Goal: Task Accomplishment & Management: Manage account settings

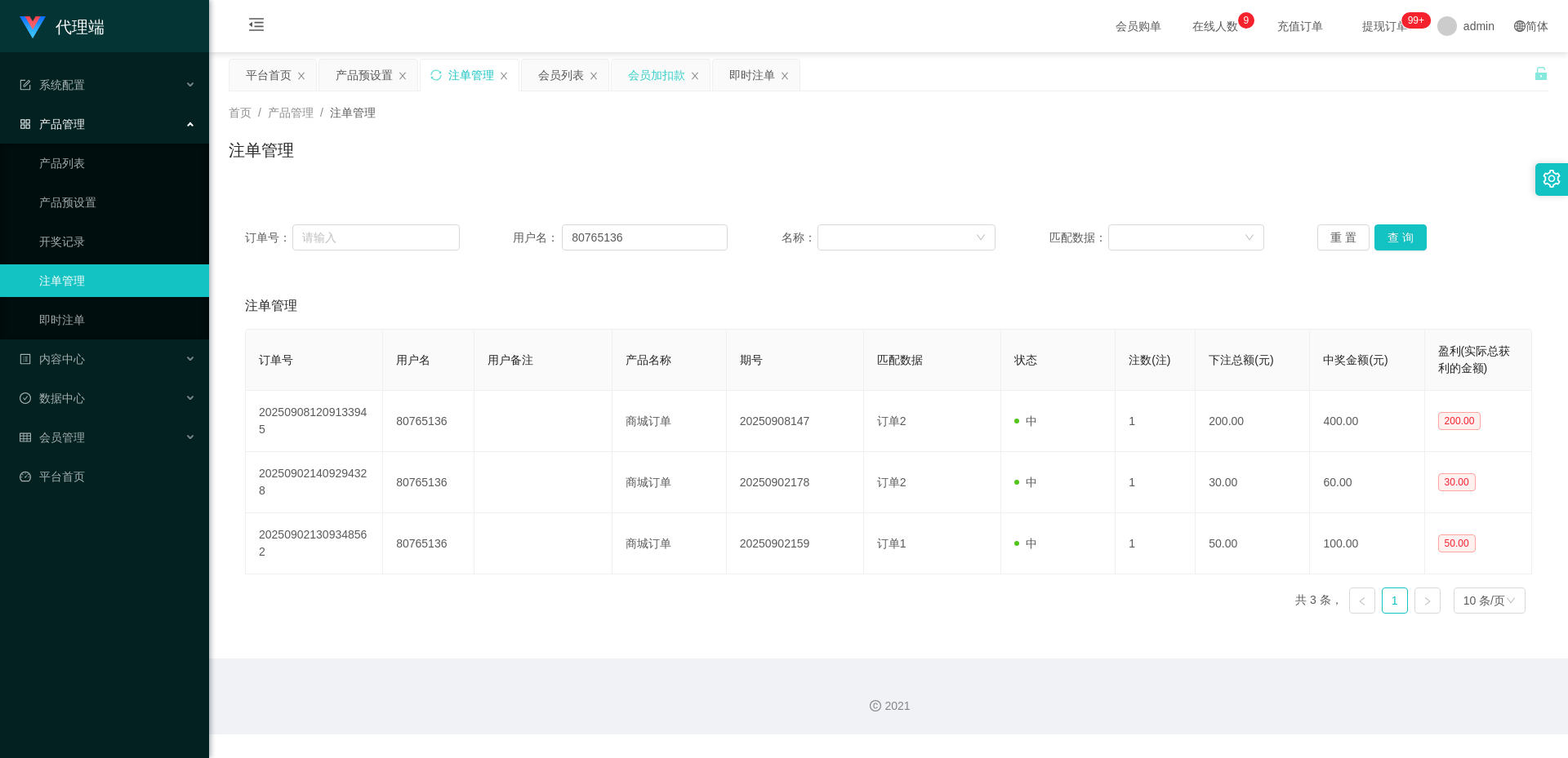
click at [649, 66] on div "会员加扣款" at bounding box center [656, 75] width 57 height 31
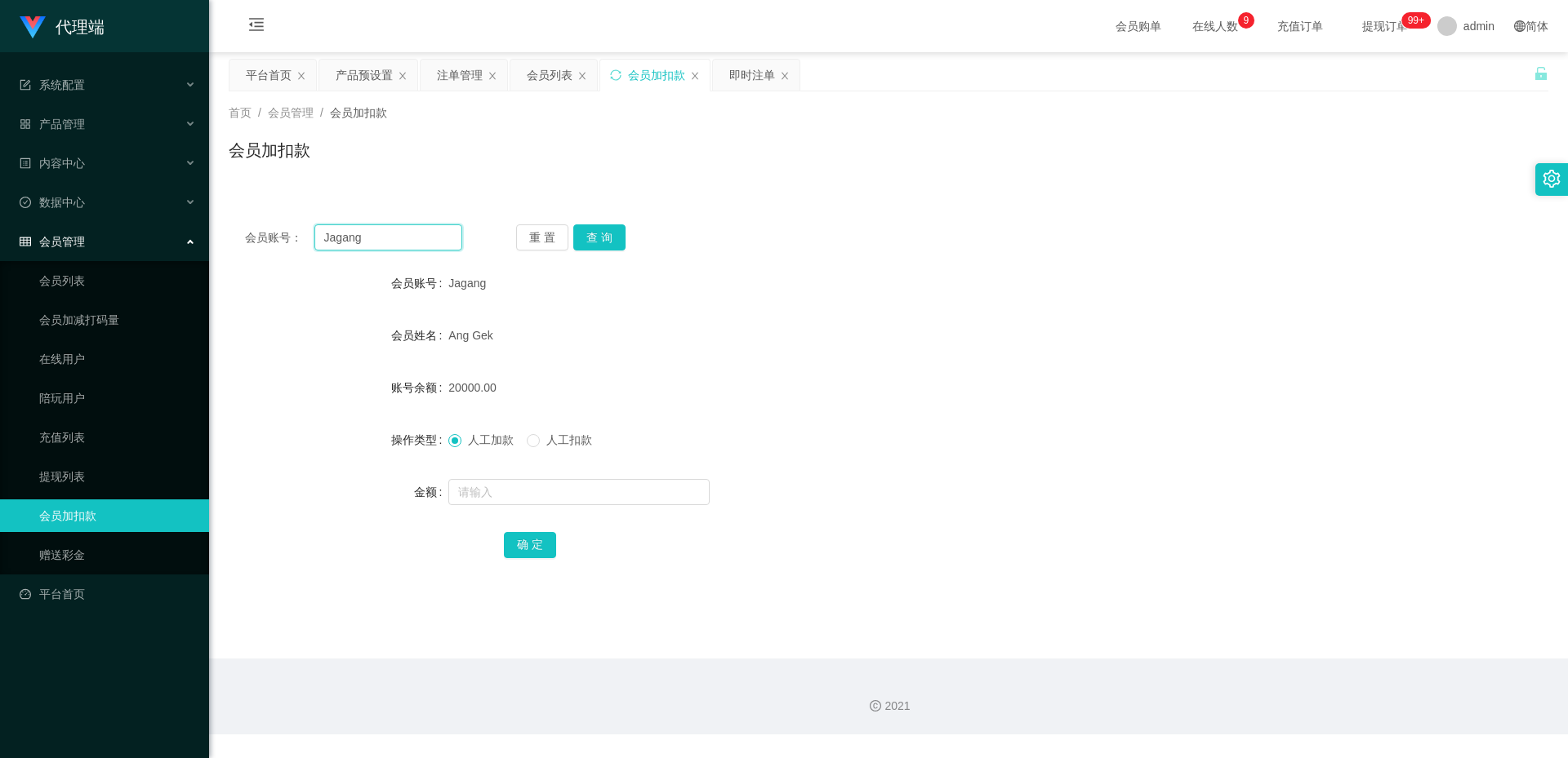
click at [415, 245] on input "Jagang" at bounding box center [388, 237] width 148 height 26
click at [414, 245] on input "Jagang" at bounding box center [388, 237] width 148 height 26
paste input "pororo96"
type input "pororo96"
click at [593, 236] on button "查 询" at bounding box center [599, 237] width 52 height 26
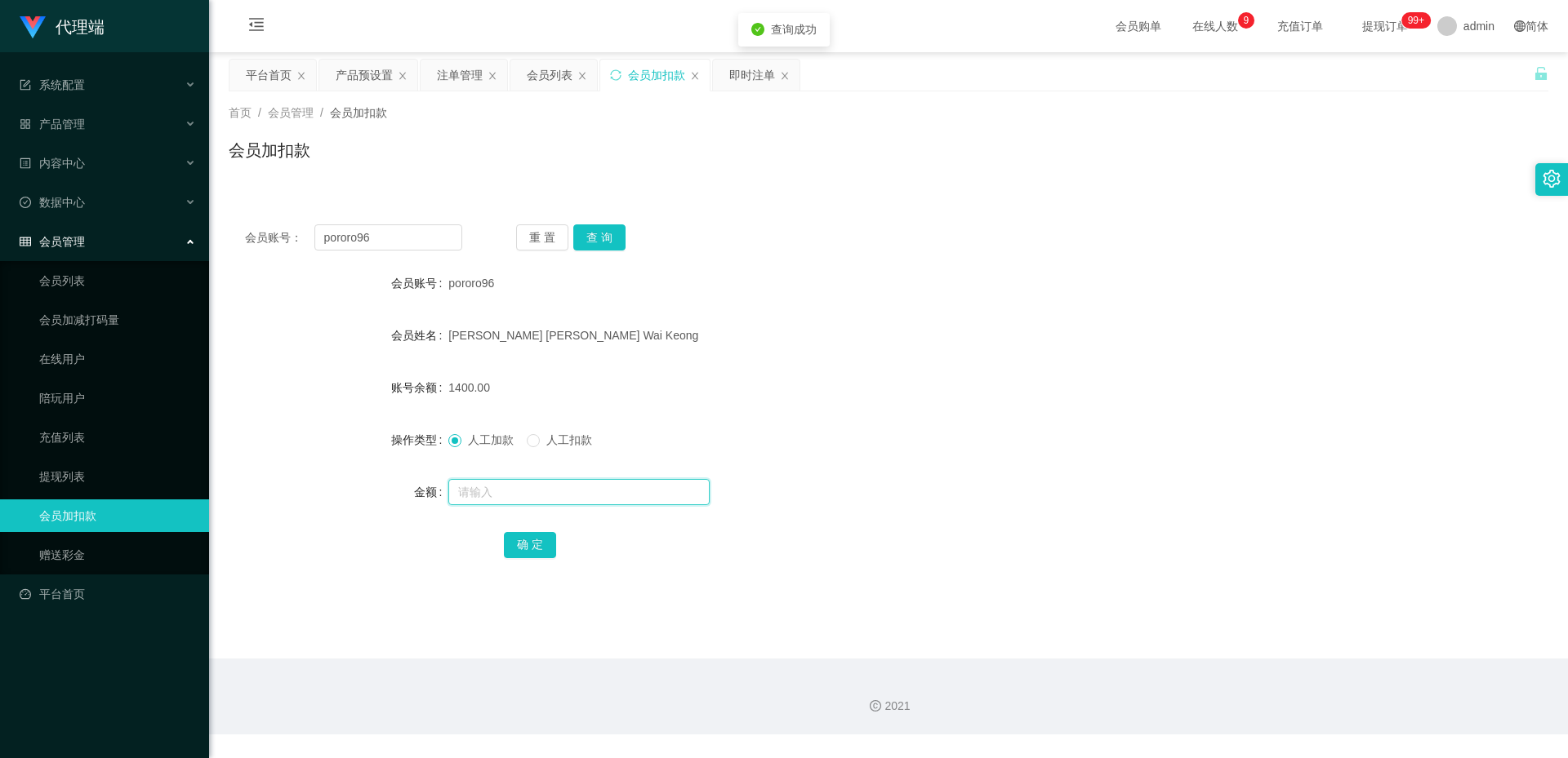
click at [474, 494] on input "text" at bounding box center [579, 492] width 261 height 26
type input "3600"
click at [541, 545] on button "确 定" at bounding box center [529, 545] width 52 height 26
click at [421, 244] on input "pororo96" at bounding box center [388, 237] width 148 height 26
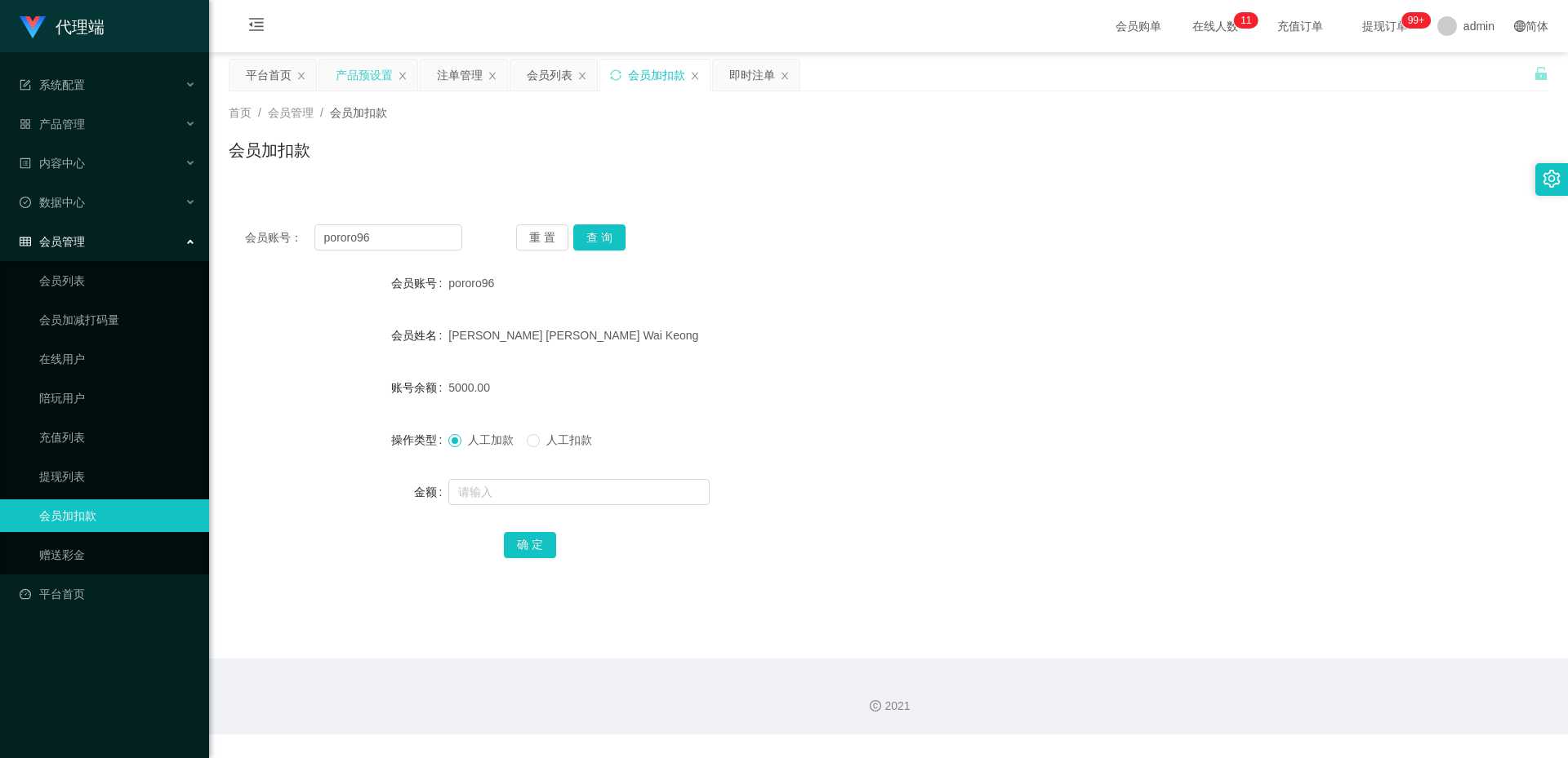
click at [369, 80] on div "产品预设置" at bounding box center [364, 75] width 57 height 31
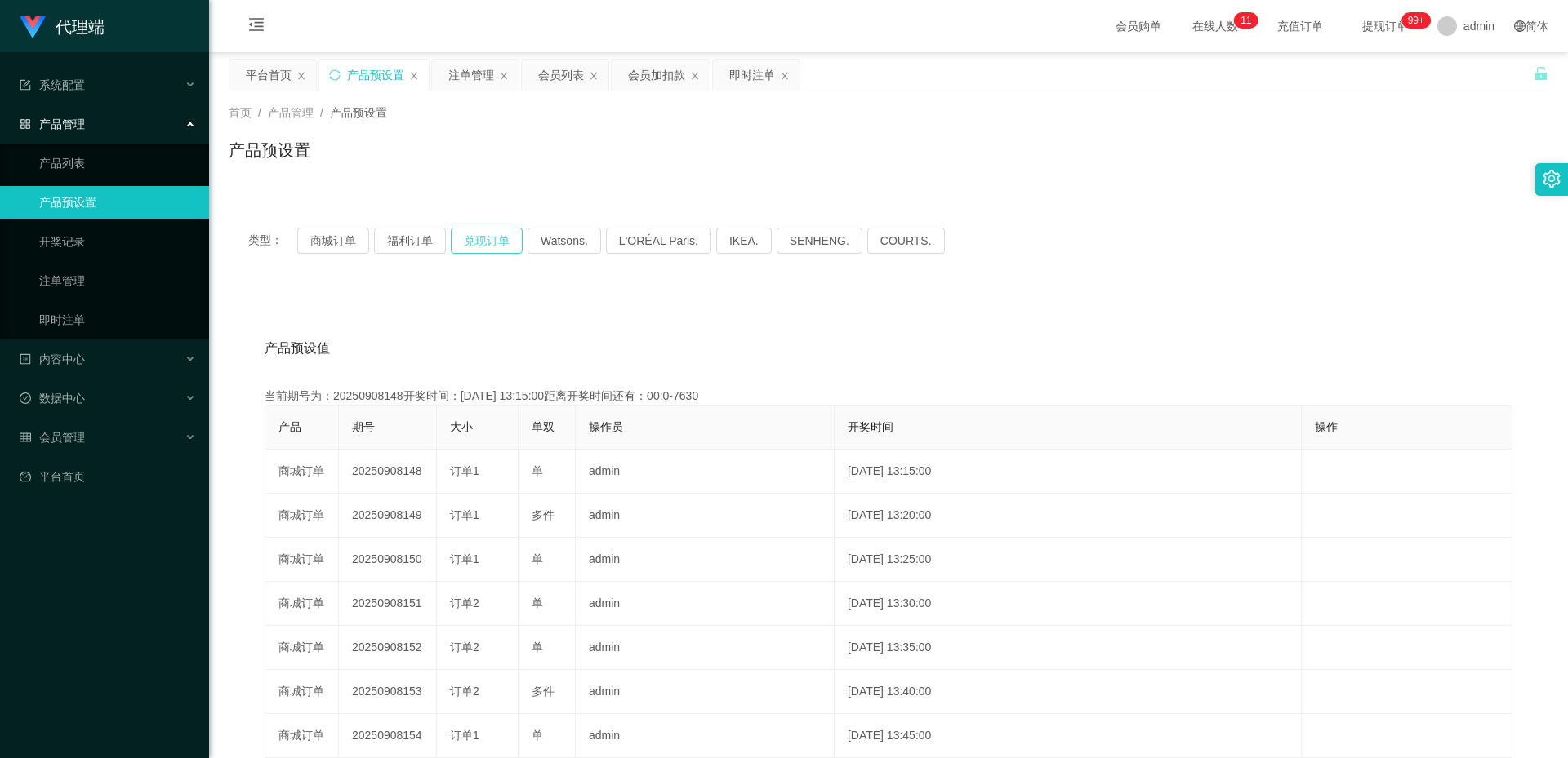
click at [477, 237] on button "兑现订单" at bounding box center [486, 241] width 72 height 26
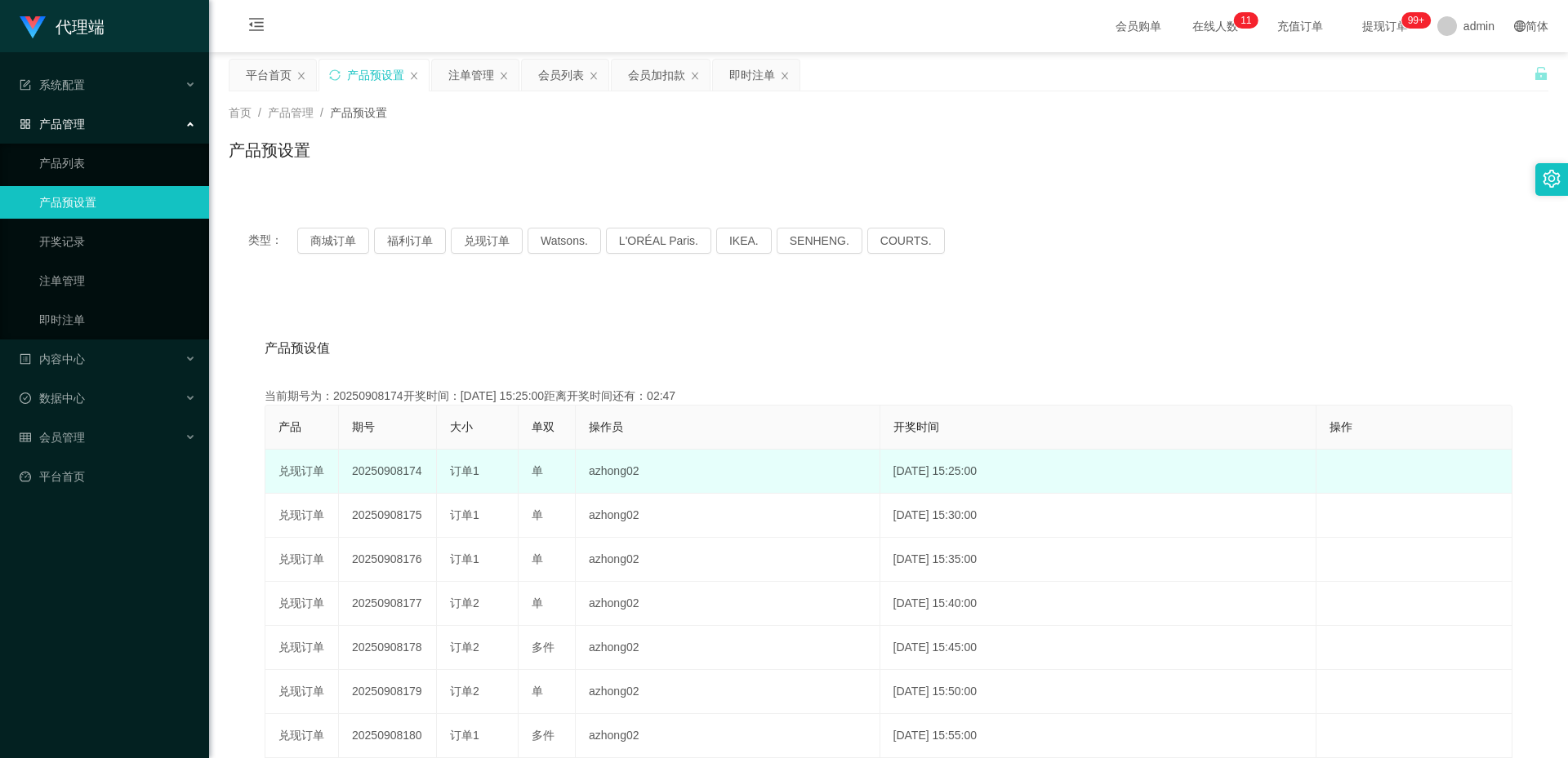
click at [379, 468] on td "20250908174" at bounding box center [387, 472] width 98 height 44
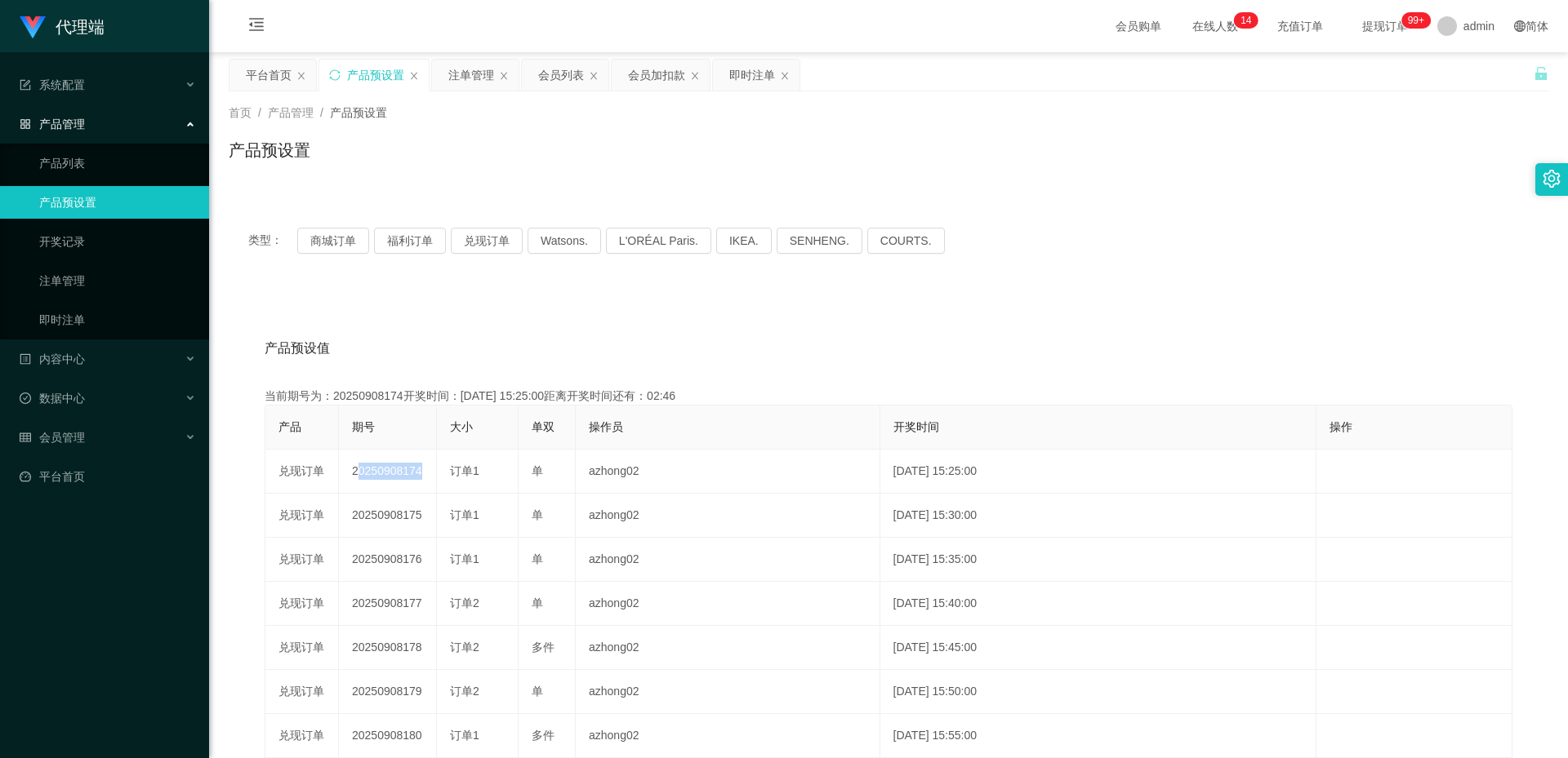
copy td "20250908174"
click at [459, 67] on div "注单管理" at bounding box center [471, 75] width 46 height 31
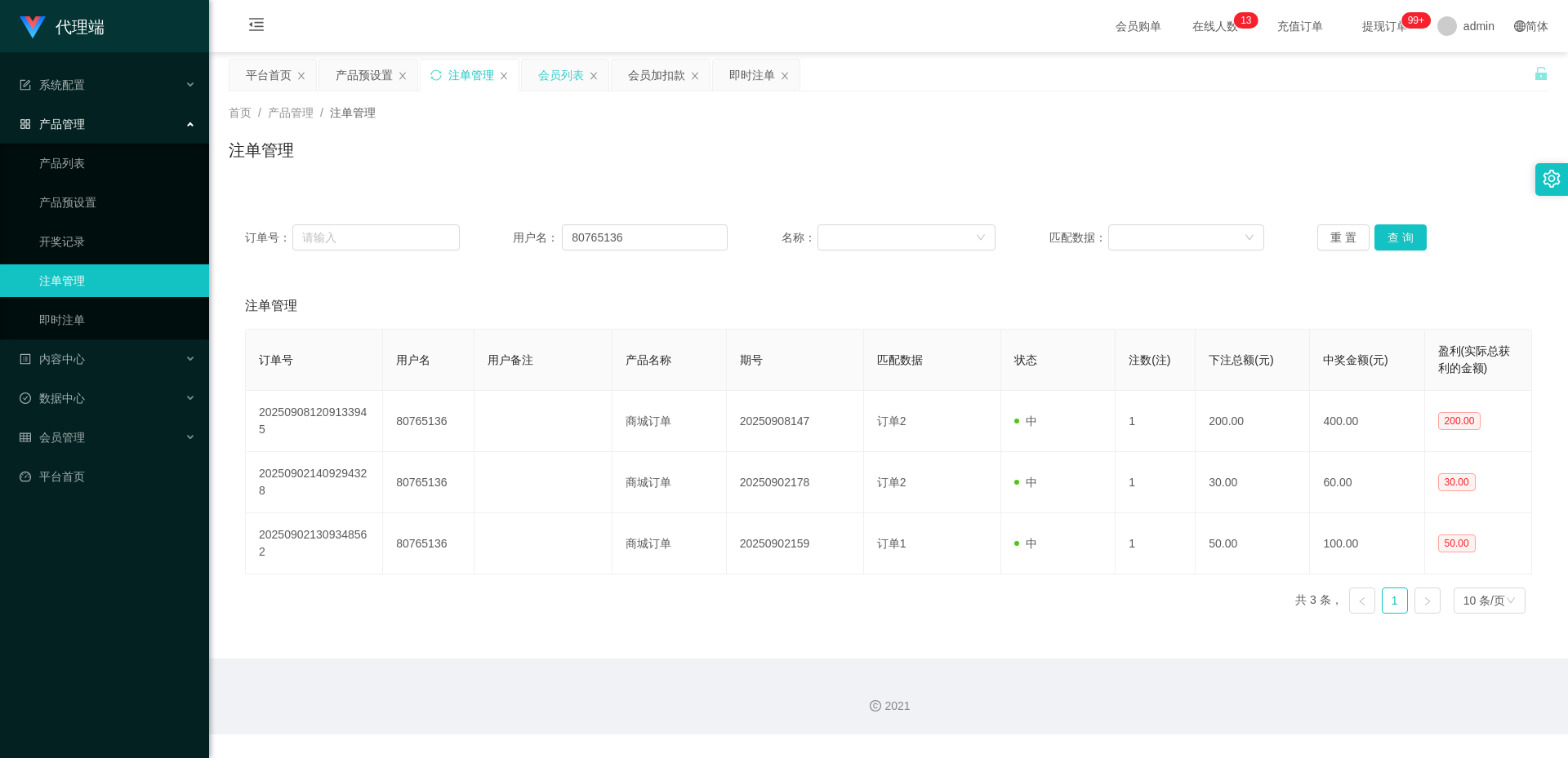
click at [549, 73] on div "会员列表" at bounding box center [561, 75] width 46 height 31
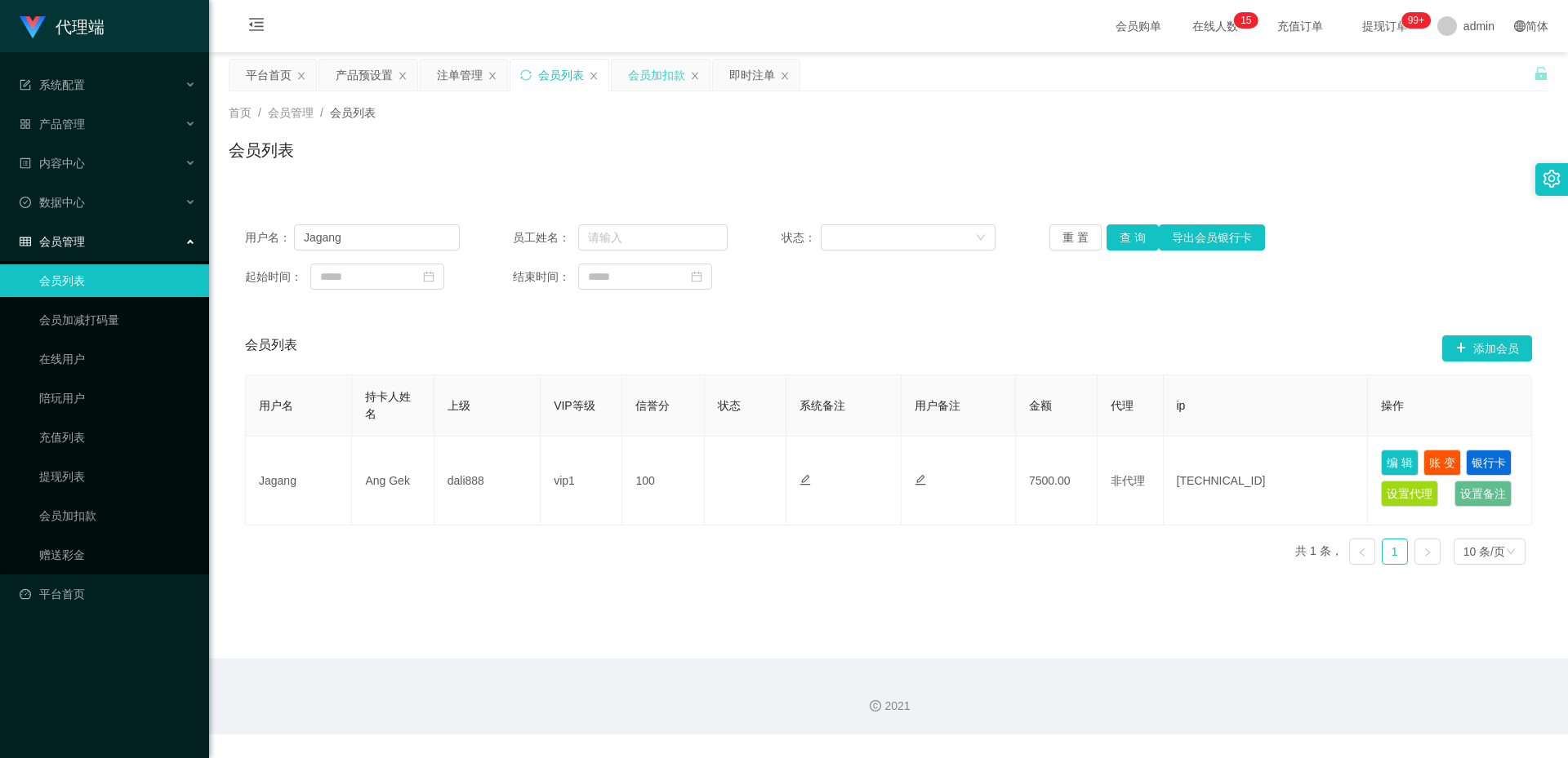
click at [664, 80] on div "会员加扣款" at bounding box center [656, 75] width 57 height 31
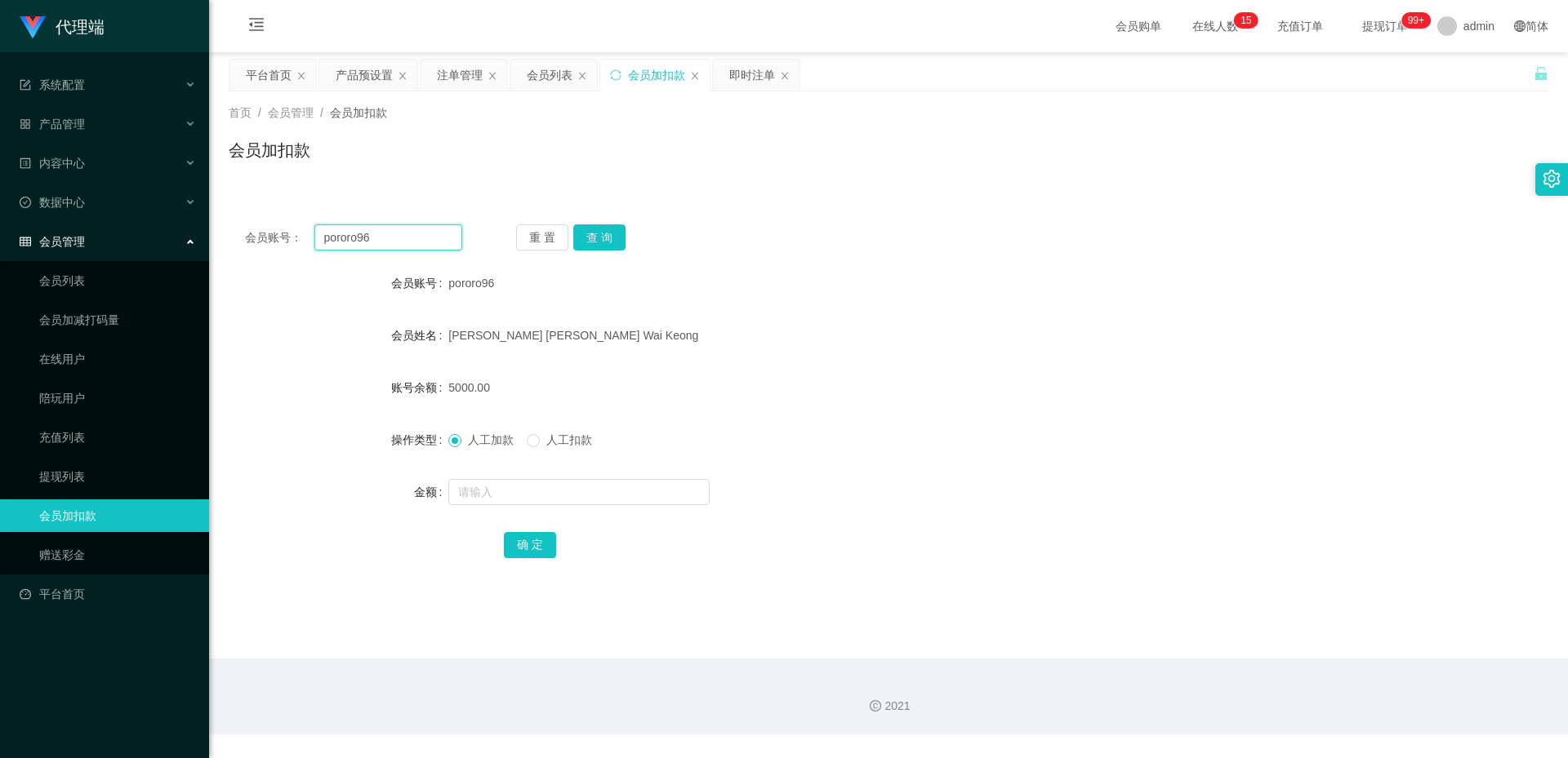
click at [369, 228] on input "pororo96" at bounding box center [388, 237] width 148 height 26
click at [468, 74] on div "注单管理" at bounding box center [460, 75] width 46 height 31
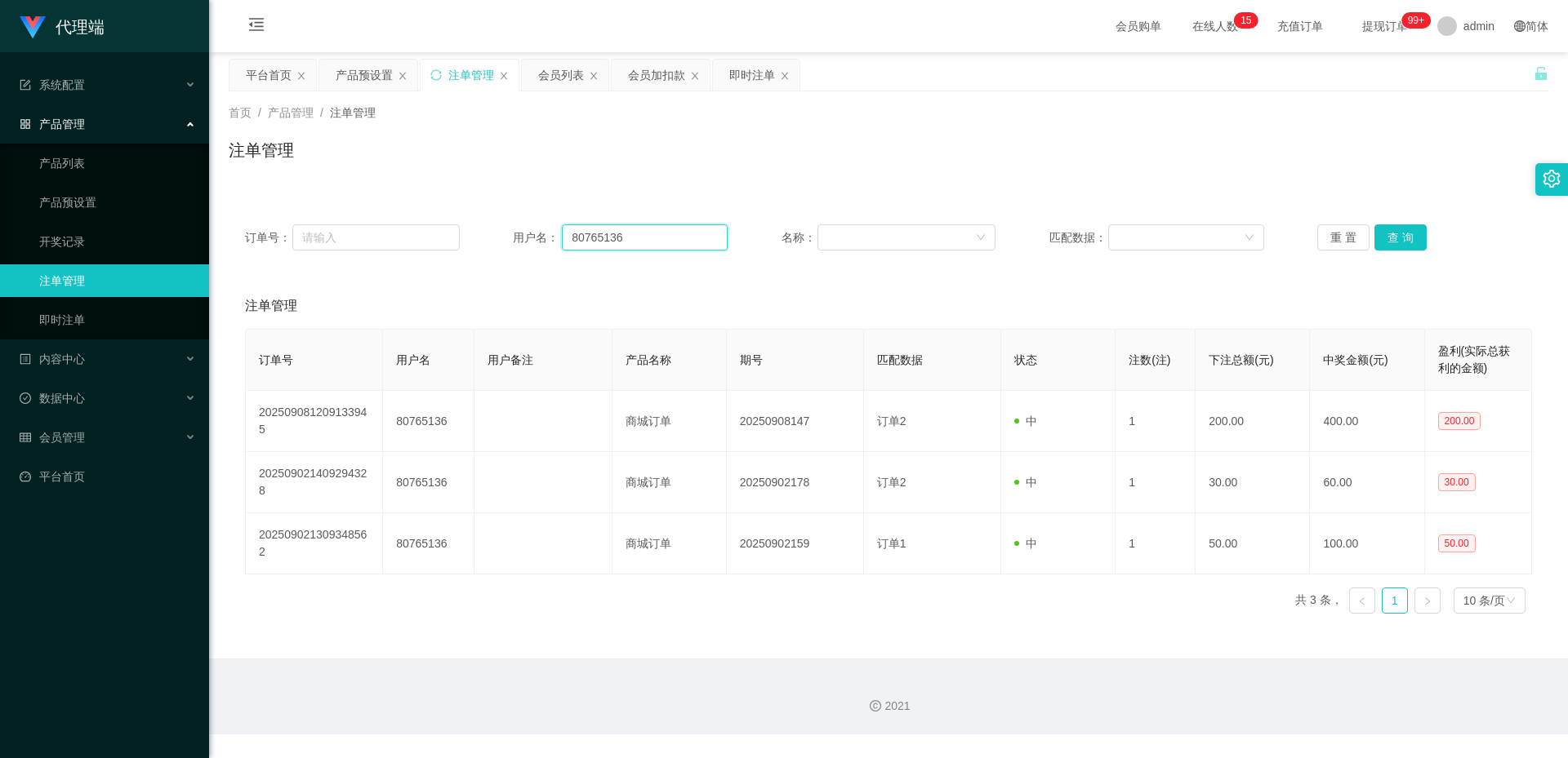
click at [607, 229] on input "80765136" at bounding box center [645, 237] width 166 height 26
paste input "pororo9"
type input "pororo96"
click at [1376, 229] on button "查 询" at bounding box center [1400, 237] width 52 height 26
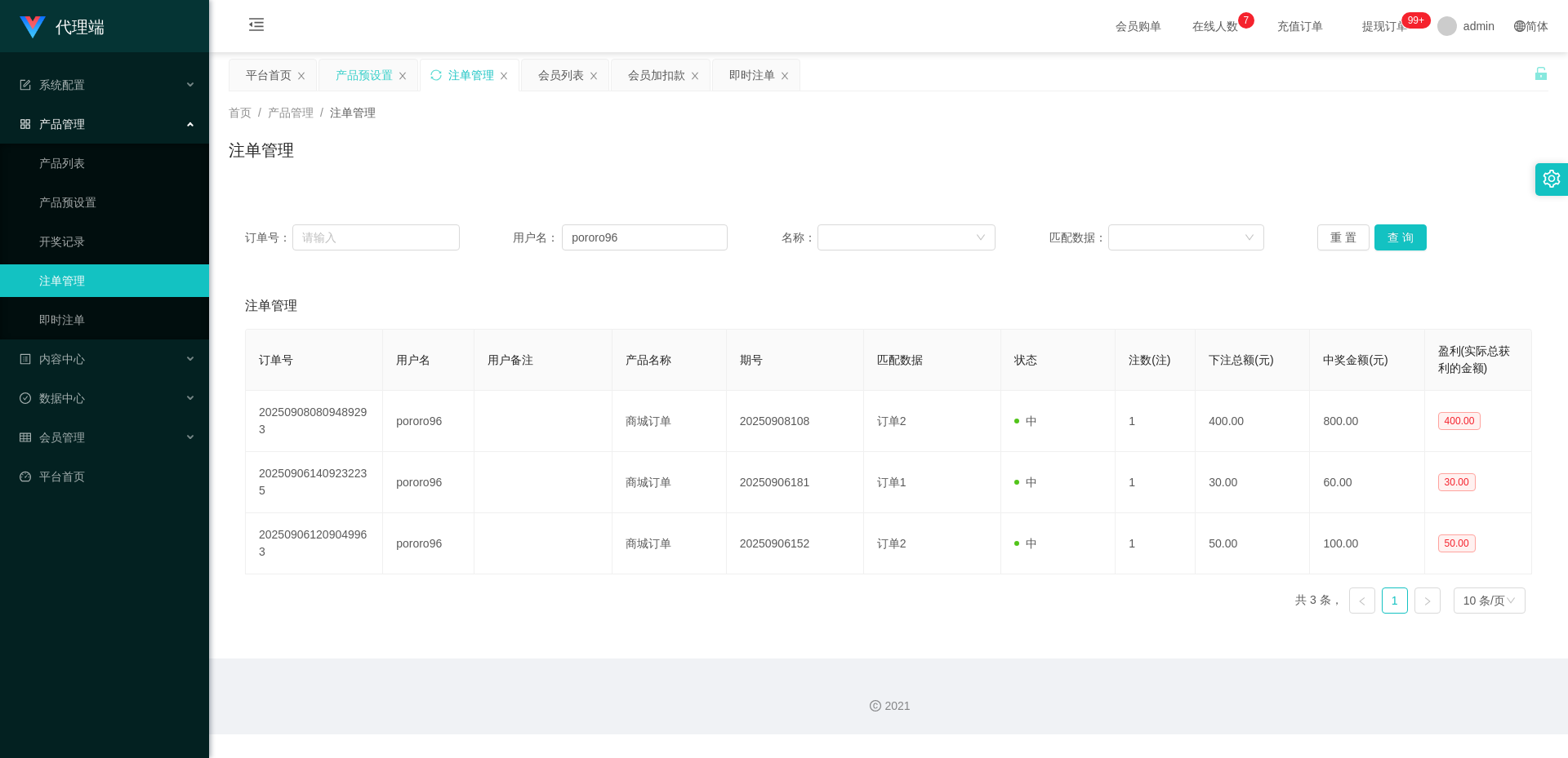
click at [366, 70] on div "产品预设置" at bounding box center [364, 75] width 57 height 31
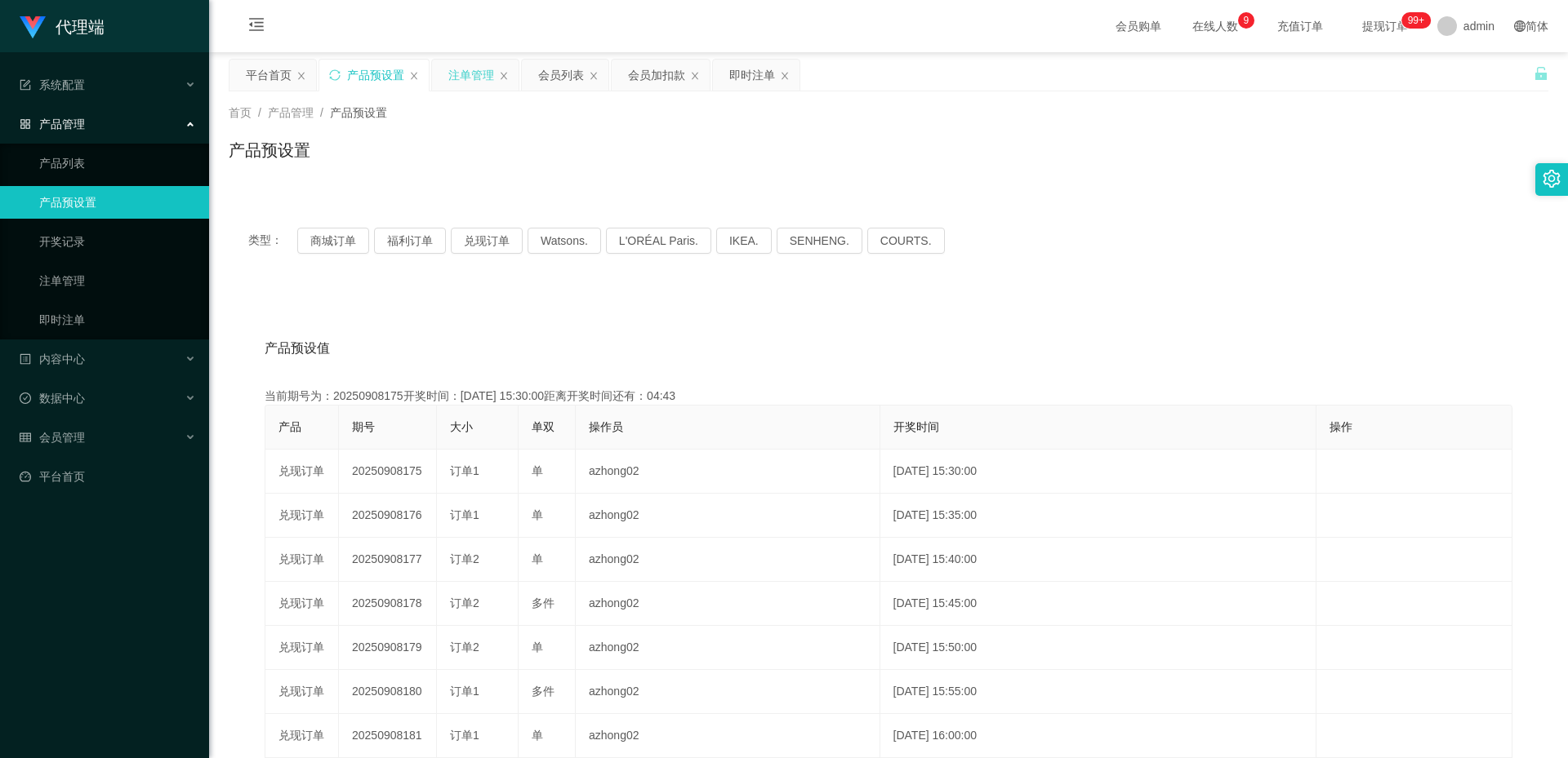
click at [460, 64] on div "注单管理" at bounding box center [471, 75] width 46 height 31
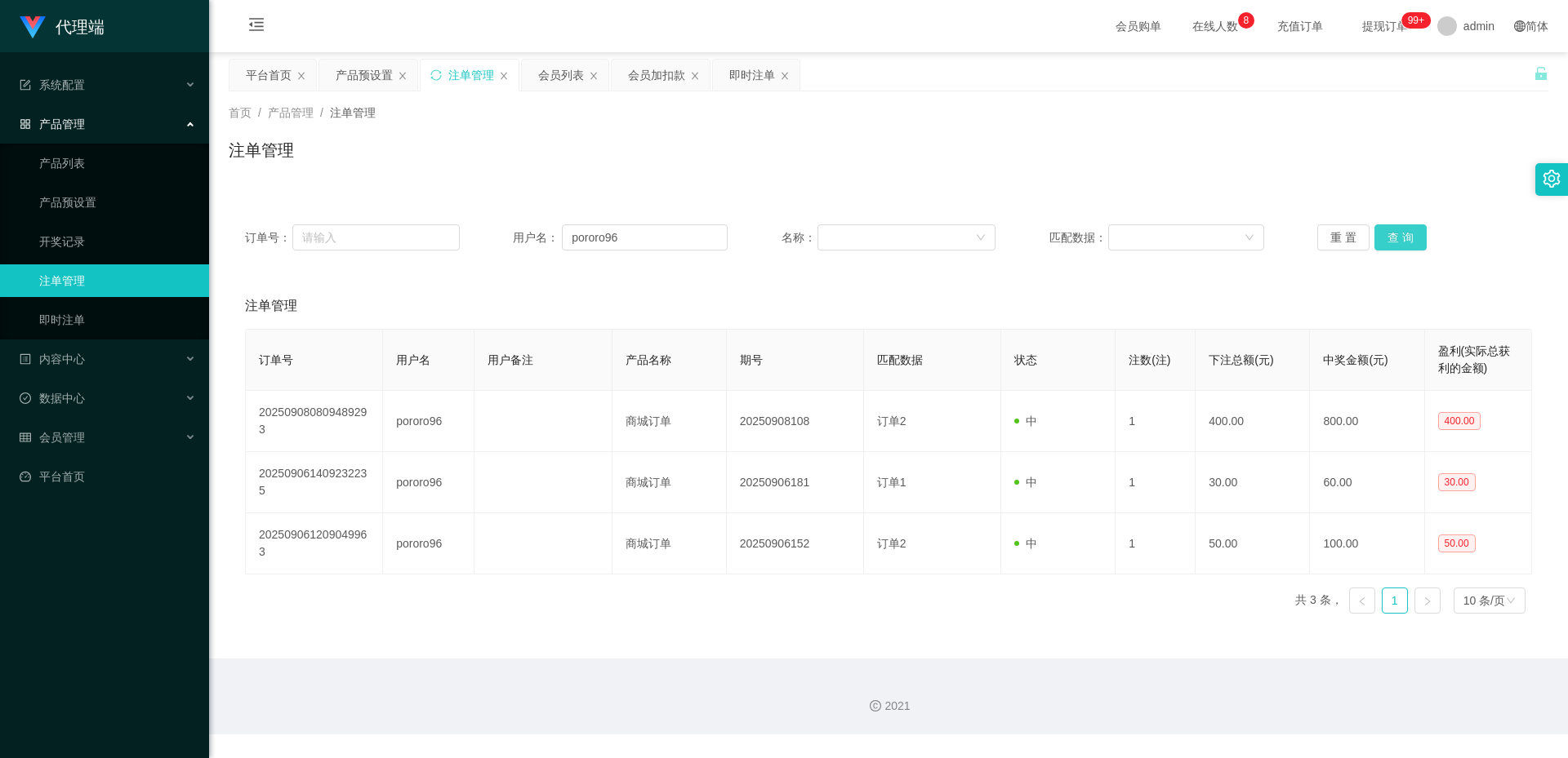
click at [1398, 242] on button "查 询" at bounding box center [1400, 237] width 52 height 26
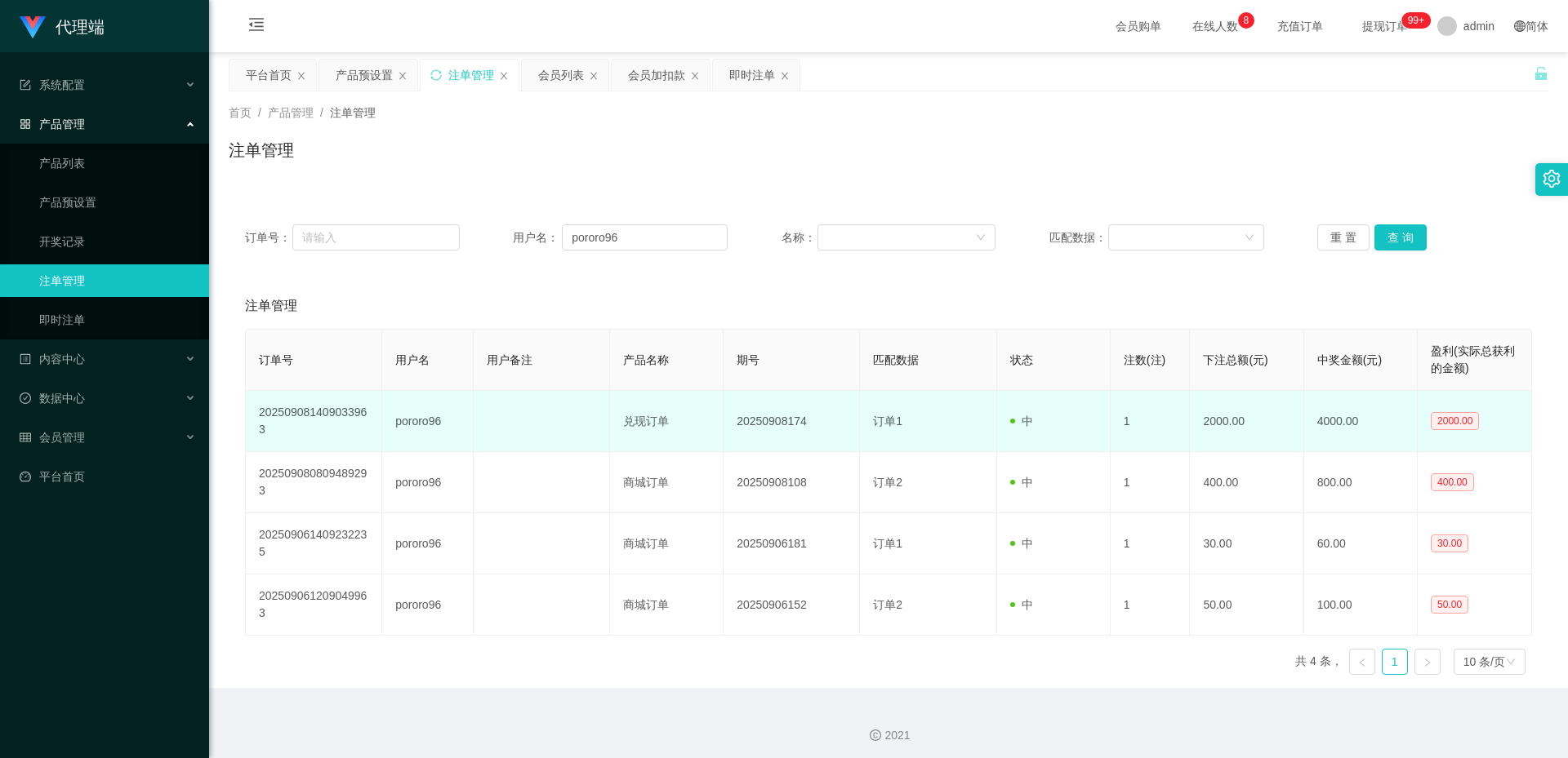
click at [428, 420] on td "pororo96" at bounding box center [427, 421] width 90 height 61
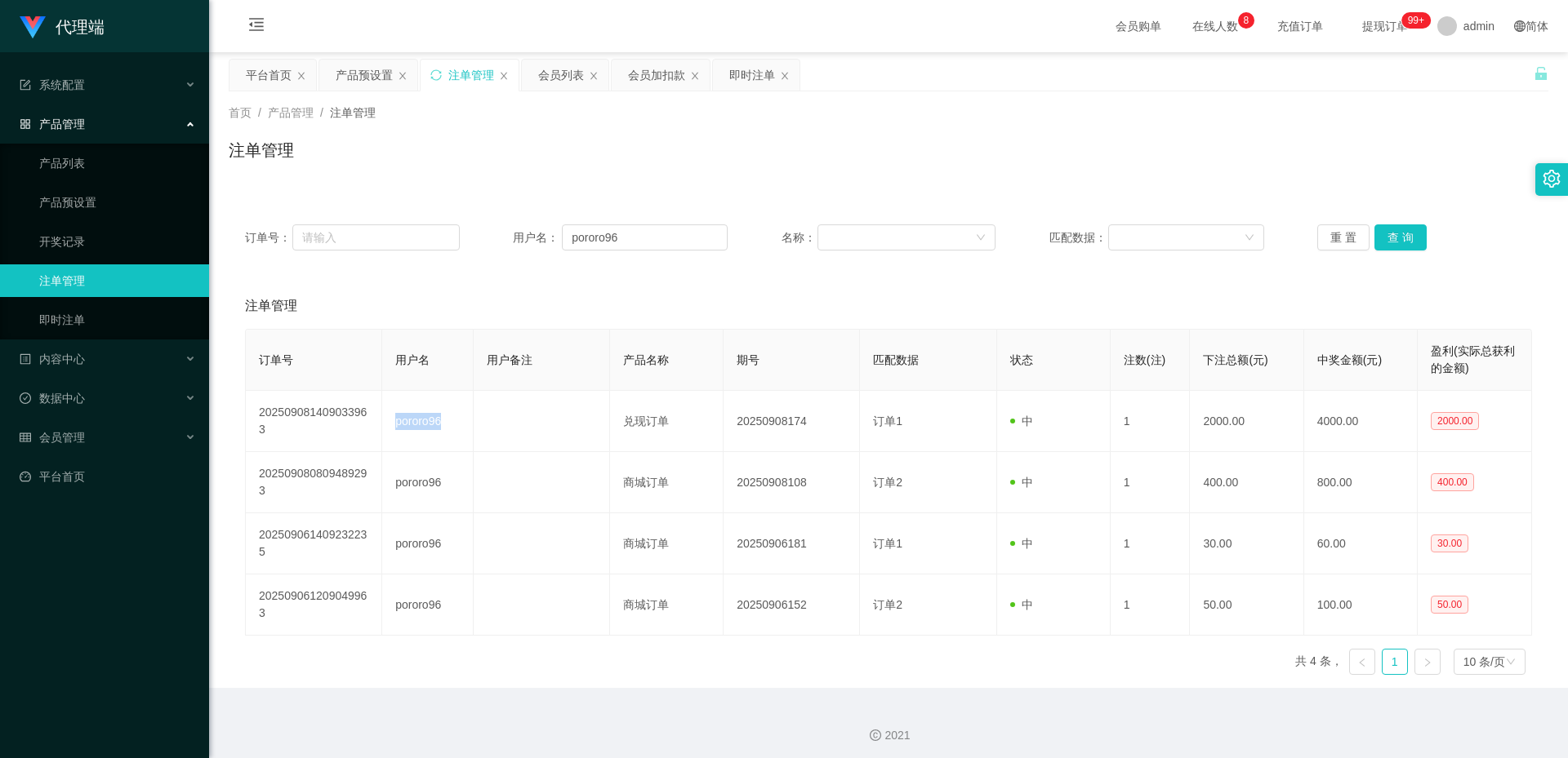
copy td "pororo96"
